Goal: Book appointment/travel/reservation

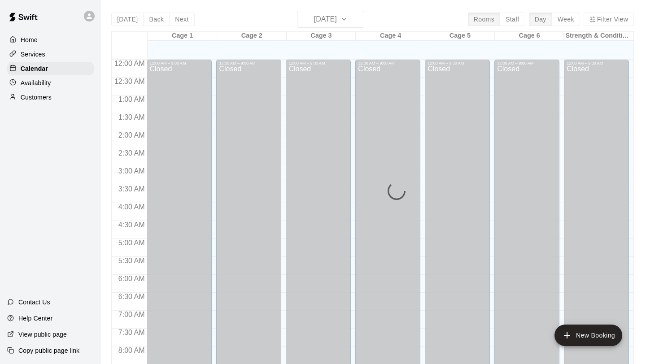
scroll to position [395, 0]
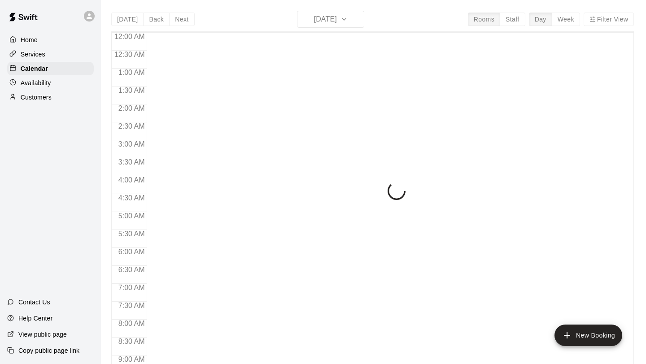
scroll to position [395, 0]
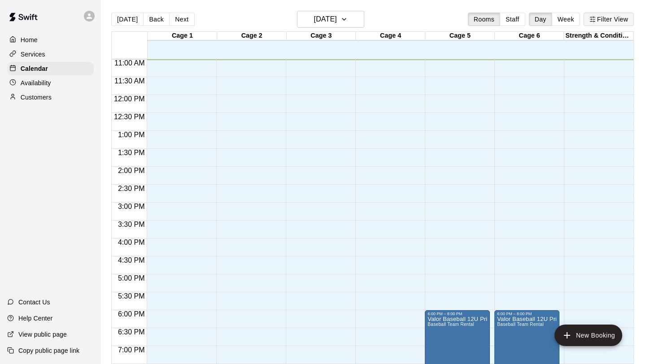
click at [603, 21] on button "Filter View" at bounding box center [608, 19] width 50 height 13
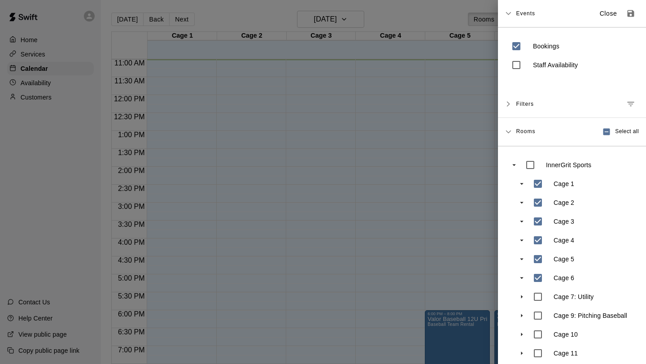
scroll to position [45, 0]
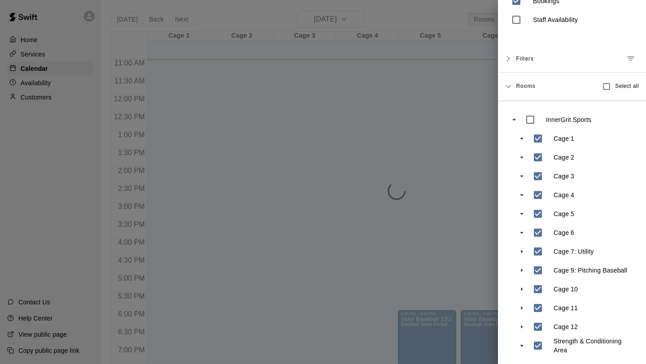
click at [452, 295] on div at bounding box center [323, 182] width 646 height 364
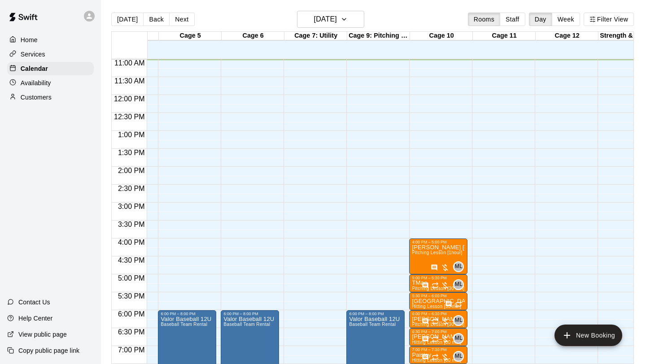
scroll to position [0, 267]
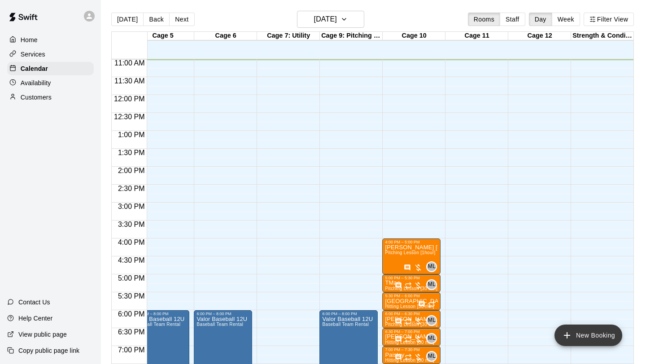
click at [582, 331] on button "New Booking" at bounding box center [588, 336] width 68 height 22
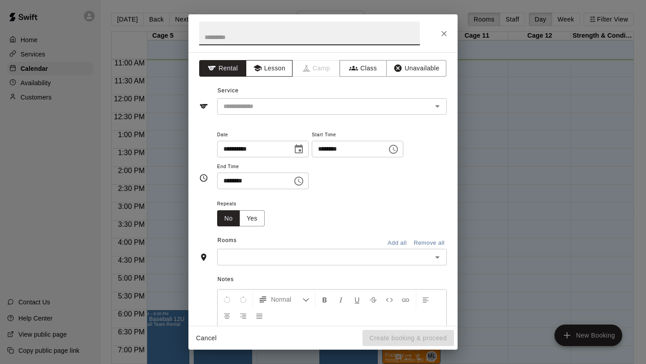
click at [277, 67] on button "Lesson" at bounding box center [269, 68] width 47 height 17
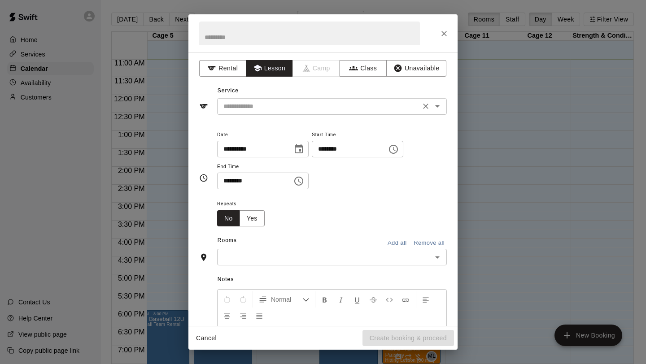
click at [263, 104] on input "text" at bounding box center [319, 106] width 198 height 11
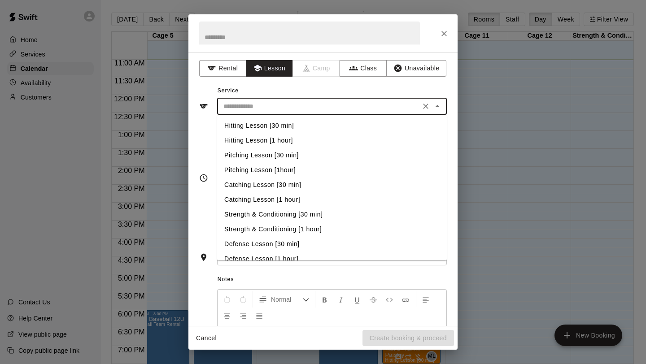
click at [262, 156] on li "Pitching Lesson [30 min]" at bounding box center [332, 155] width 230 height 15
type input "**********"
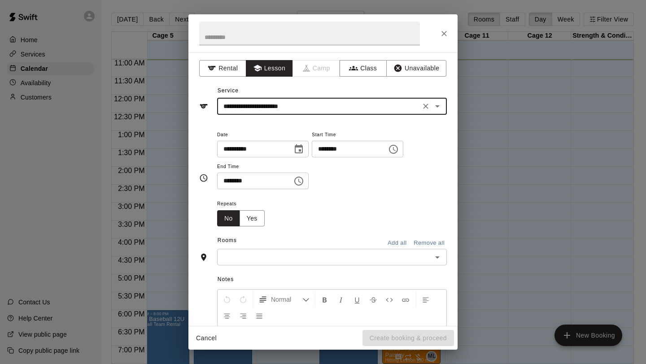
click at [399, 149] on icon "Choose time, selected time is 11:00 AM" at bounding box center [393, 149] width 11 height 11
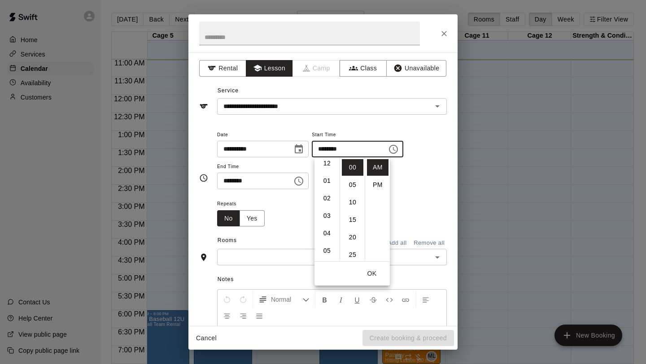
scroll to position [0, 0]
click at [329, 170] on li "12" at bounding box center [327, 167] width 22 height 17
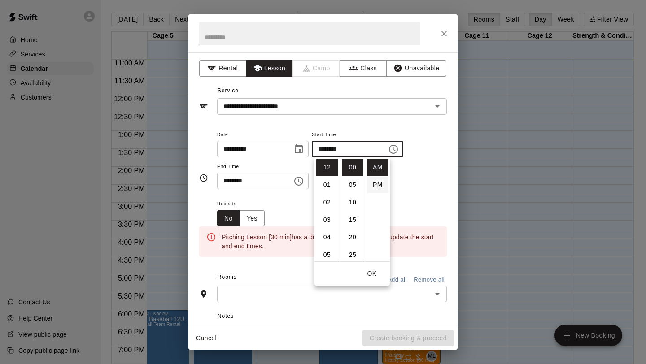
click at [380, 186] on li "PM" at bounding box center [378, 185] width 22 height 17
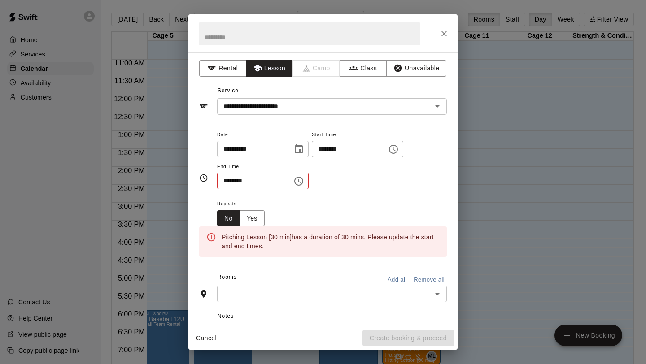
type input "********"
click at [301, 182] on icon "Choose time, selected time is 11:30 AM" at bounding box center [298, 181] width 11 height 11
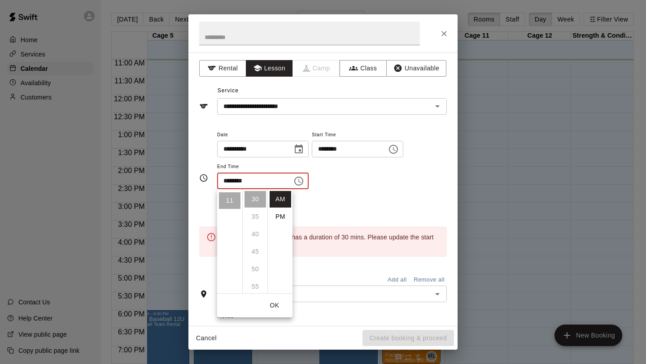
scroll to position [0, 0]
click at [280, 214] on li "PM" at bounding box center [281, 217] width 22 height 17
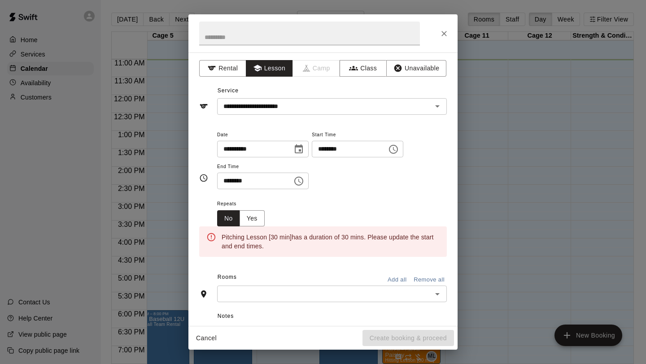
click at [298, 182] on icon "Choose time, selected time is 11:30 PM" at bounding box center [298, 181] width 11 height 11
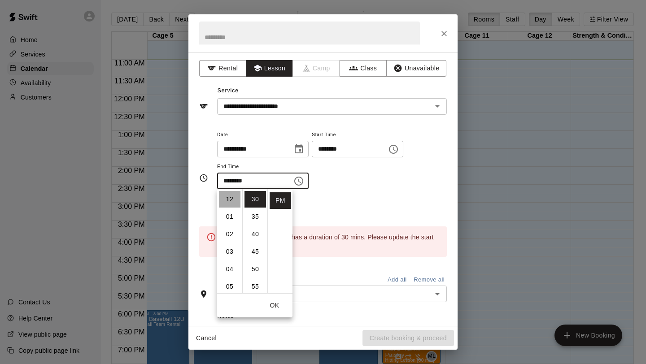
click at [227, 196] on li "12" at bounding box center [230, 199] width 22 height 17
type input "********"
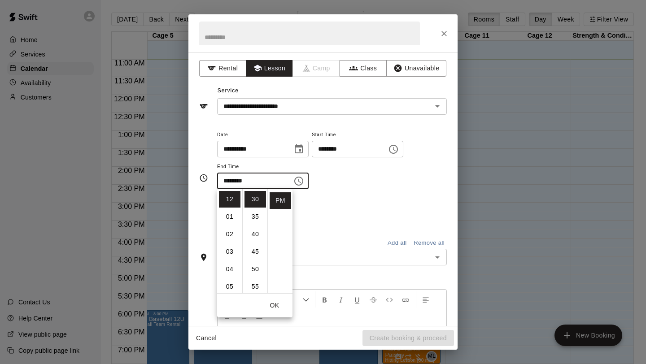
click at [355, 205] on div "Repeats No Yes" at bounding box center [332, 212] width 230 height 28
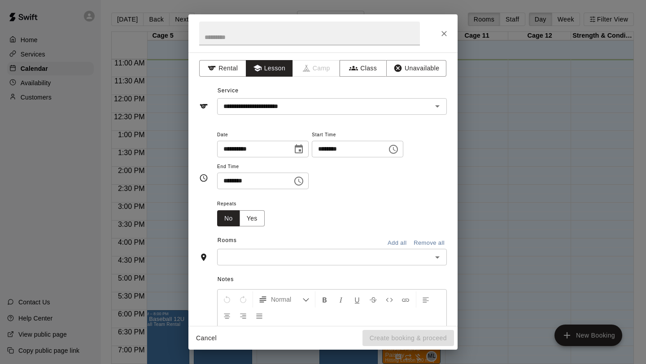
click at [289, 252] on input "text" at bounding box center [324, 257] width 209 height 11
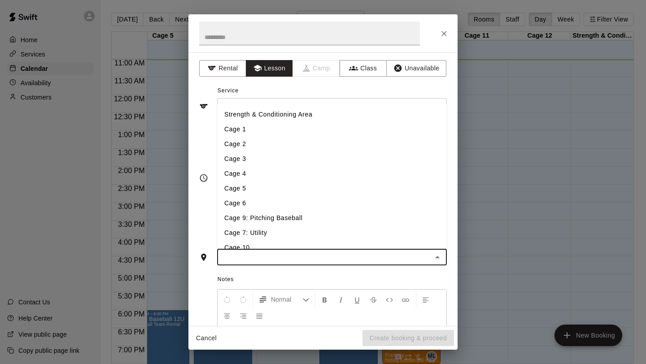
click at [265, 232] on li "Cage 7: Utility" at bounding box center [332, 233] width 230 height 15
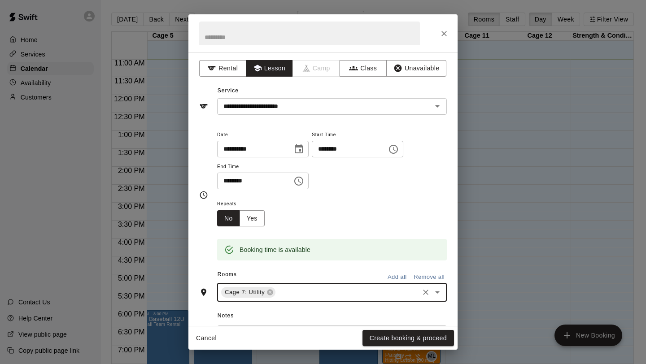
scroll to position [121, 0]
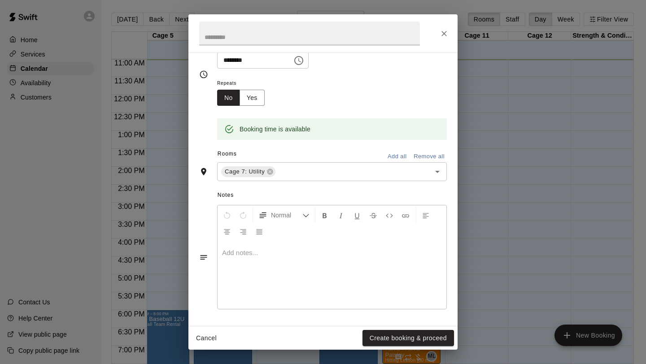
click at [252, 300] on div at bounding box center [332, 275] width 229 height 67
click at [400, 338] on button "Create booking & proceed" at bounding box center [407, 338] width 91 height 17
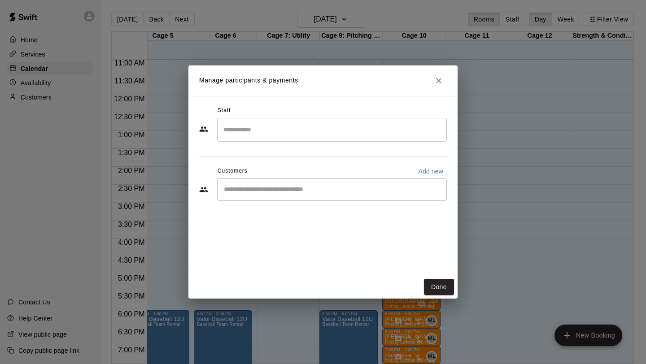
click at [251, 129] on input "Search staff" at bounding box center [332, 130] width 222 height 16
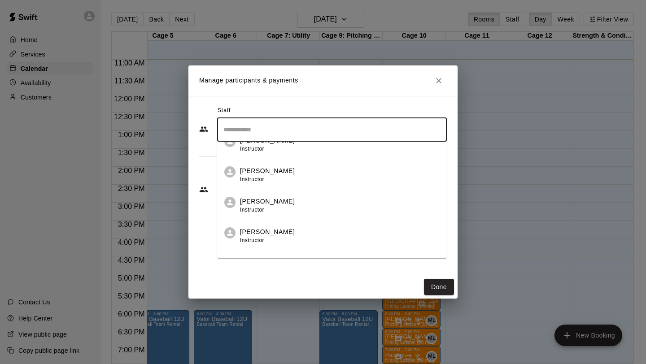
scroll to position [180, 0]
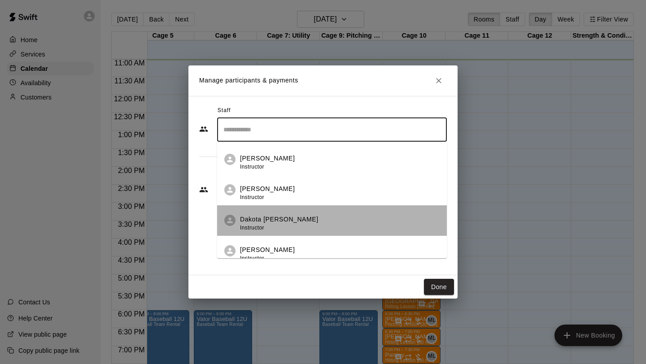
click at [254, 222] on div "Dakota Bandy Instructor" at bounding box center [279, 223] width 78 height 17
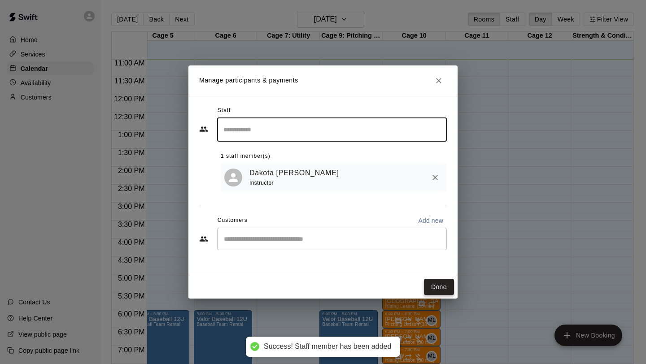
click at [437, 286] on button "Done" at bounding box center [439, 287] width 30 height 17
